Goal: Task Accomplishment & Management: Use online tool/utility

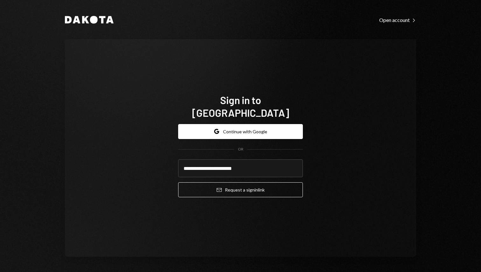
click at [240, 232] on div "**********" at bounding box center [240, 148] width 351 height 218
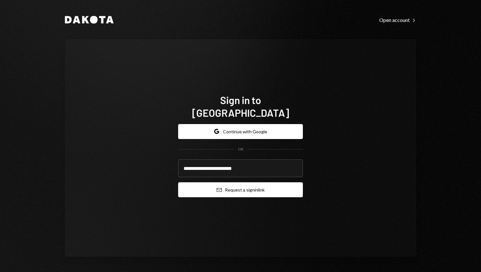
click at [226, 187] on button "Email Request a sign in link" at bounding box center [240, 189] width 125 height 15
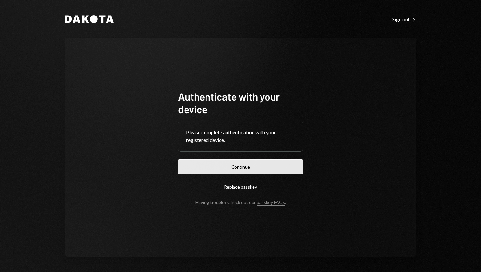
click at [245, 170] on button "Continue" at bounding box center [240, 166] width 125 height 15
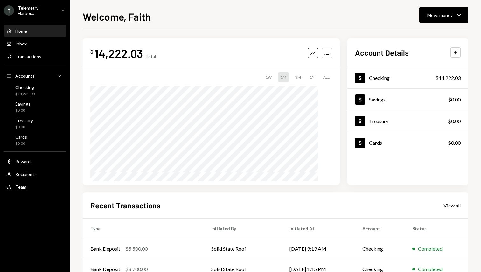
click at [32, 14] on div "T Telemetry Harbor..." at bounding box center [30, 10] width 52 height 11
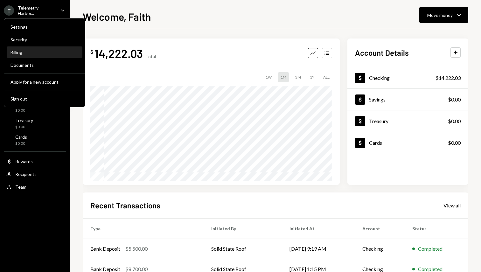
click at [33, 52] on div "Billing" at bounding box center [44, 52] width 68 height 5
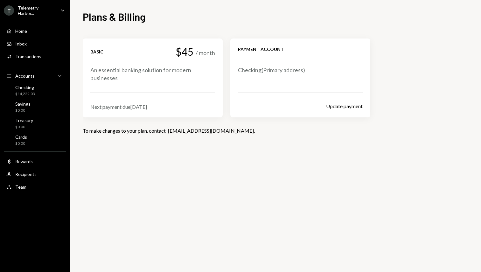
click at [129, 108] on div "Next payment due [DATE]" at bounding box center [152, 107] width 125 height 6
click at [129, 107] on div "Next payment due [DATE]" at bounding box center [152, 107] width 125 height 6
click at [48, 26] on div "Home Home" at bounding box center [34, 31] width 57 height 11
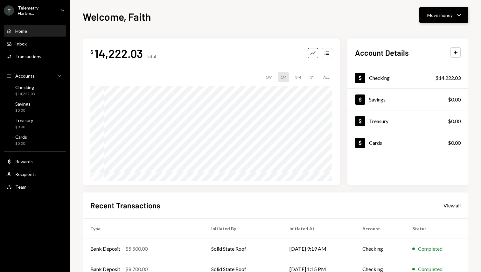
click at [449, 17] on div "Move money" at bounding box center [439, 15] width 25 height 7
click at [442, 33] on div "Send" at bounding box center [438, 34] width 46 height 7
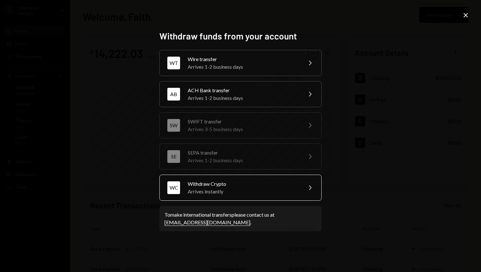
click at [258, 187] on div "Withdraw Crypto" at bounding box center [243, 184] width 111 height 8
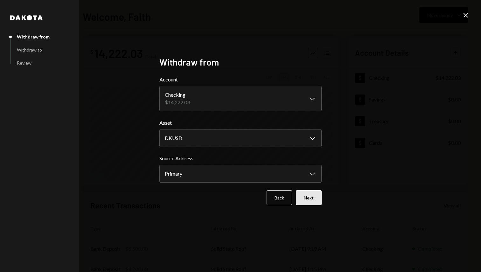
click at [307, 200] on button "Next" at bounding box center [309, 197] width 26 height 15
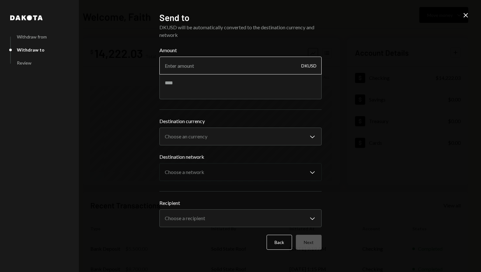
click at [209, 64] on input "Amount" at bounding box center [240, 66] width 162 height 18
type input "14200"
click at [209, 136] on body "T Telemetry Harbor... Caret Down Home Home Inbox Inbox Activities Transactions …" at bounding box center [240, 136] width 481 height 272
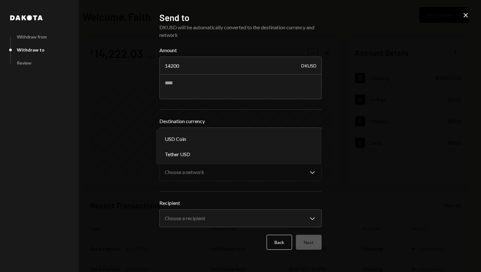
select select "****"
drag, startPoint x: 200, startPoint y: 139, endPoint x: 204, endPoint y: 162, distance: 23.6
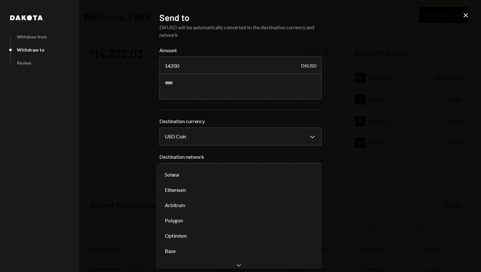
click at [209, 171] on body "T Telemetry Harbor... Caret Down Home Home Inbox Inbox Activities Transactions …" at bounding box center [240, 136] width 481 height 272
select select "**********"
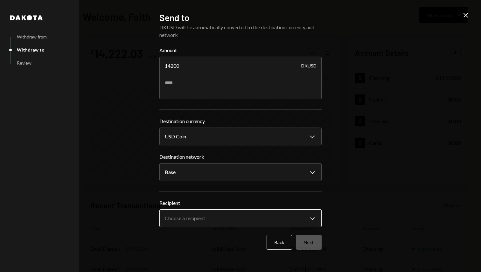
click at [213, 222] on body "T Telemetry Harbor... Caret Down Home Home Inbox Inbox Activities Transactions …" at bounding box center [240, 136] width 481 height 272
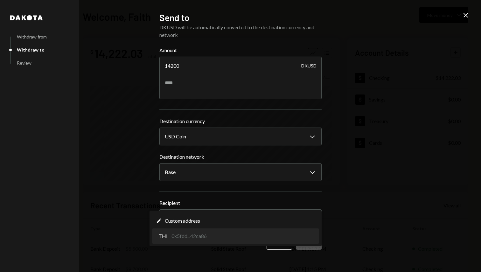
select select "**********"
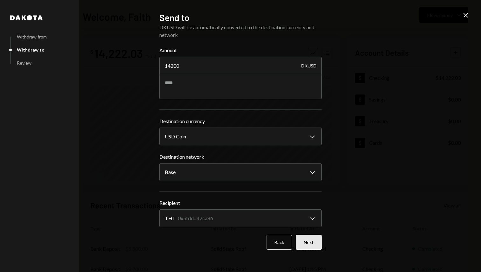
click at [301, 242] on button "Next" at bounding box center [309, 242] width 26 height 15
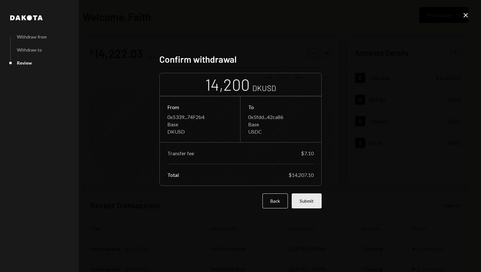
click at [310, 202] on button "Submit" at bounding box center [307, 200] width 30 height 15
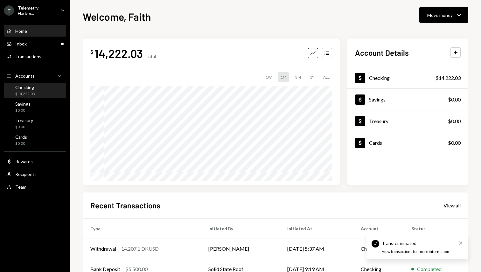
click at [40, 92] on div "Checking $14,222.03" at bounding box center [34, 91] width 57 height 12
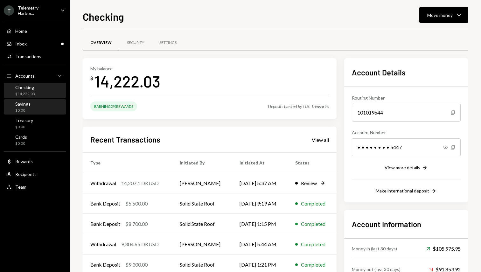
click at [40, 108] on div "Savings $0.00" at bounding box center [34, 107] width 57 height 12
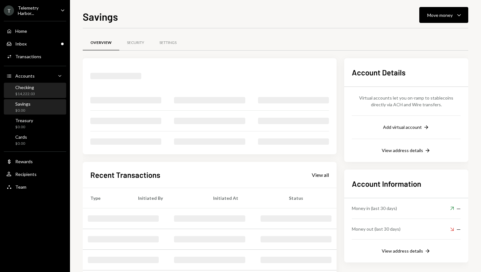
click at [42, 96] on div "Checking $14,222.03" at bounding box center [34, 90] width 57 height 15
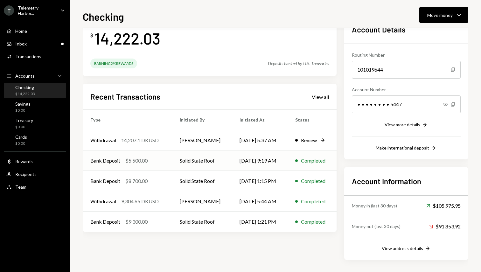
scroll to position [44, 0]
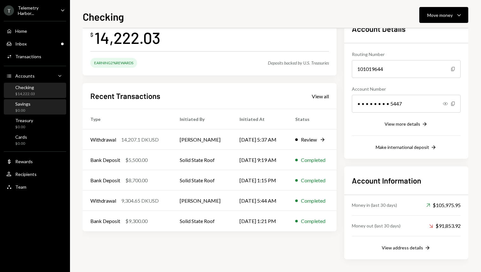
click at [47, 108] on div "Savings $0.00" at bounding box center [34, 107] width 57 height 12
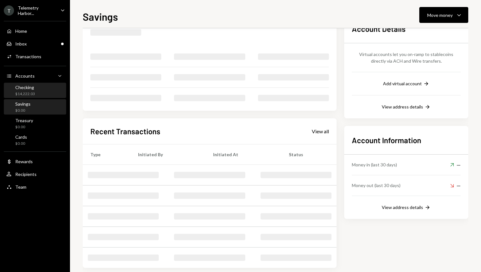
click at [52, 92] on div "Checking $14,222.03" at bounding box center [34, 91] width 57 height 12
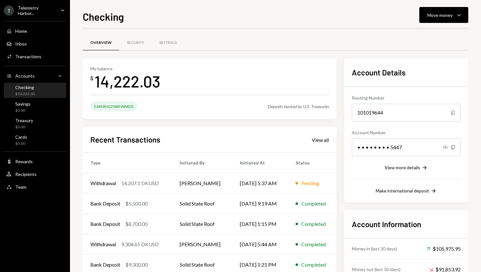
scroll to position [8, 0]
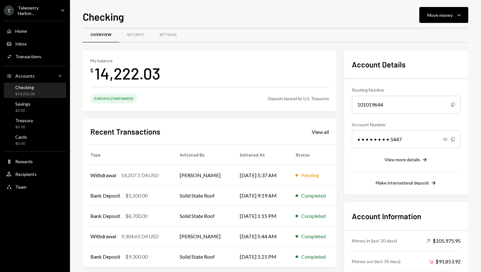
click at [50, 96] on div "Checking $14,222.03" at bounding box center [34, 90] width 57 height 15
click at [45, 106] on div "Savings $0.00" at bounding box center [34, 107] width 57 height 12
